Goal: Find specific page/section: Find specific page/section

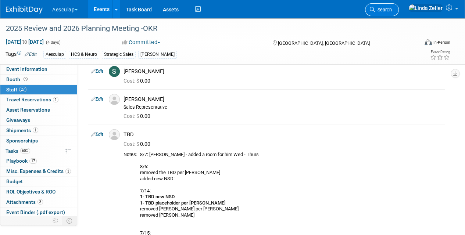
drag, startPoint x: 385, startPoint y: 7, endPoint x: 399, endPoint y: 8, distance: 14.0
click at [397, 8] on div "Aesculap Explore: My Workspaces 4 Go to Workspace: Aesculap B. Braun B. Braun C…" at bounding box center [228, 9] width 444 height 18
click at [392, 7] on span "Search" at bounding box center [383, 10] width 17 height 6
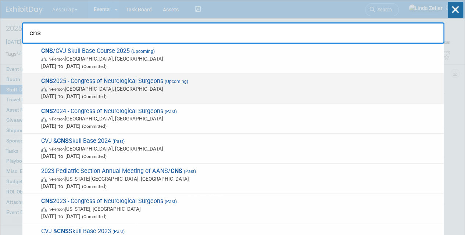
type input "cns"
click at [68, 88] on span "In-Person Los Angeles, CA" at bounding box center [240, 88] width 399 height 7
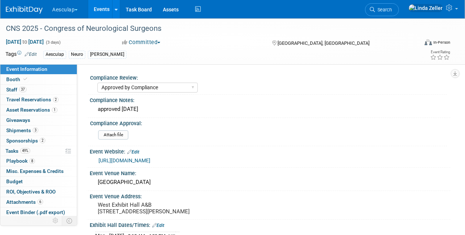
select select "Approved by Compliance"
select select "Neuro"
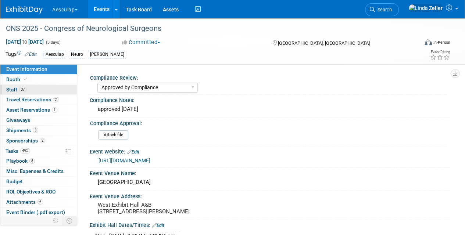
click at [12, 90] on span "Staff 37" at bounding box center [16, 90] width 20 height 6
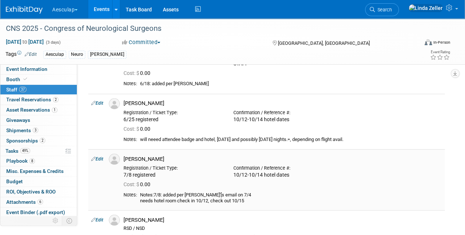
scroll to position [588, 0]
